Goal: Navigation & Orientation: Find specific page/section

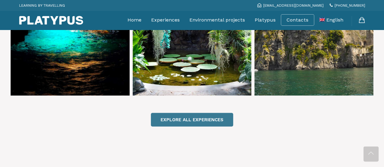
scroll to position [486, 0]
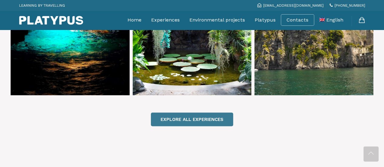
click at [199, 113] on link "EXPLORE ALL EXPERIENCES" at bounding box center [192, 120] width 82 height 14
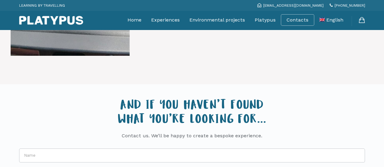
scroll to position [1094, 0]
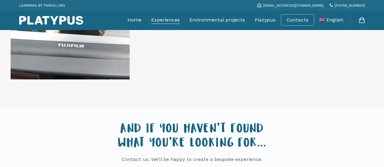
click at [165, 20] on link "Experiences" at bounding box center [165, 19] width 29 height 15
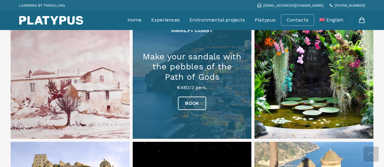
scroll to position [759, 0]
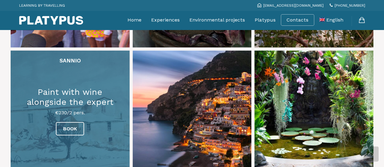
click at [90, 95] on link at bounding box center [70, 110] width 119 height 119
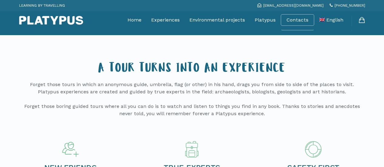
scroll to position [1409, 0]
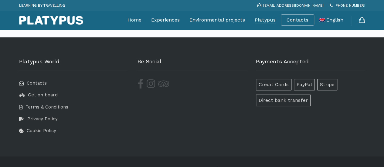
click at [260, 22] on link "Platypus" at bounding box center [265, 19] width 21 height 15
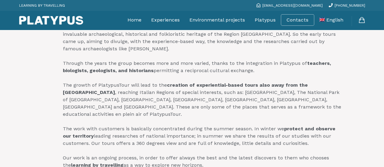
scroll to position [182, 0]
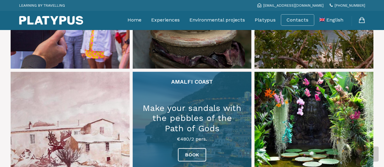
scroll to position [699, 0]
